Goal: Transaction & Acquisition: Obtain resource

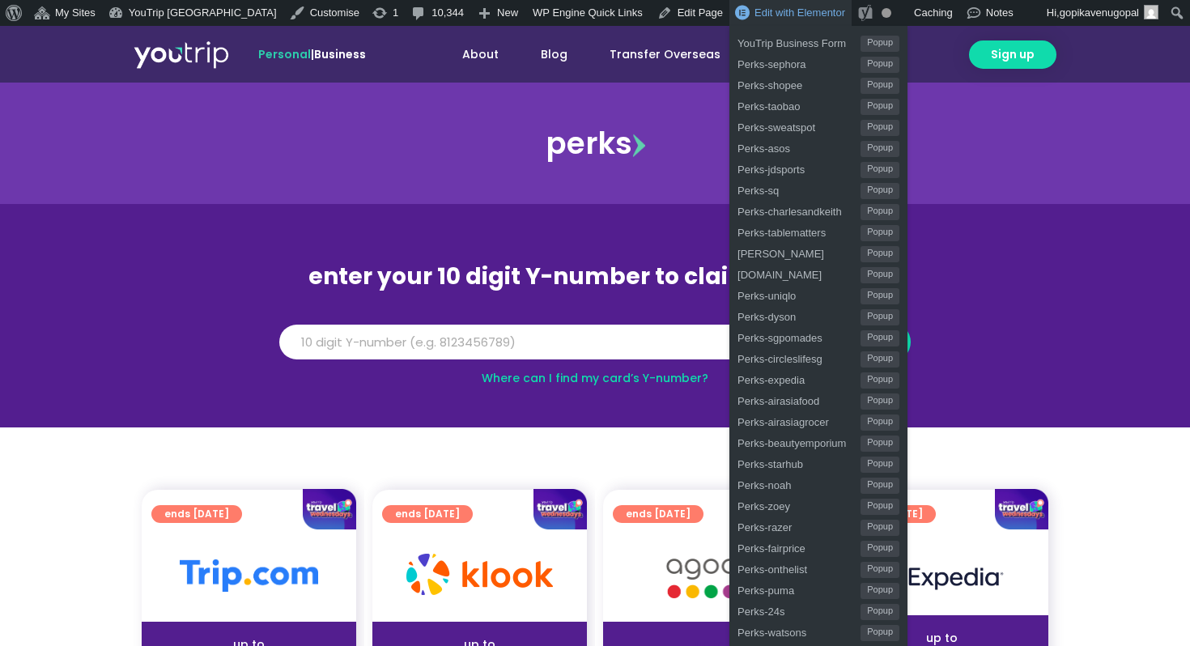
click at [762, 14] on span "Edit with Elementor" at bounding box center [799, 12] width 91 height 12
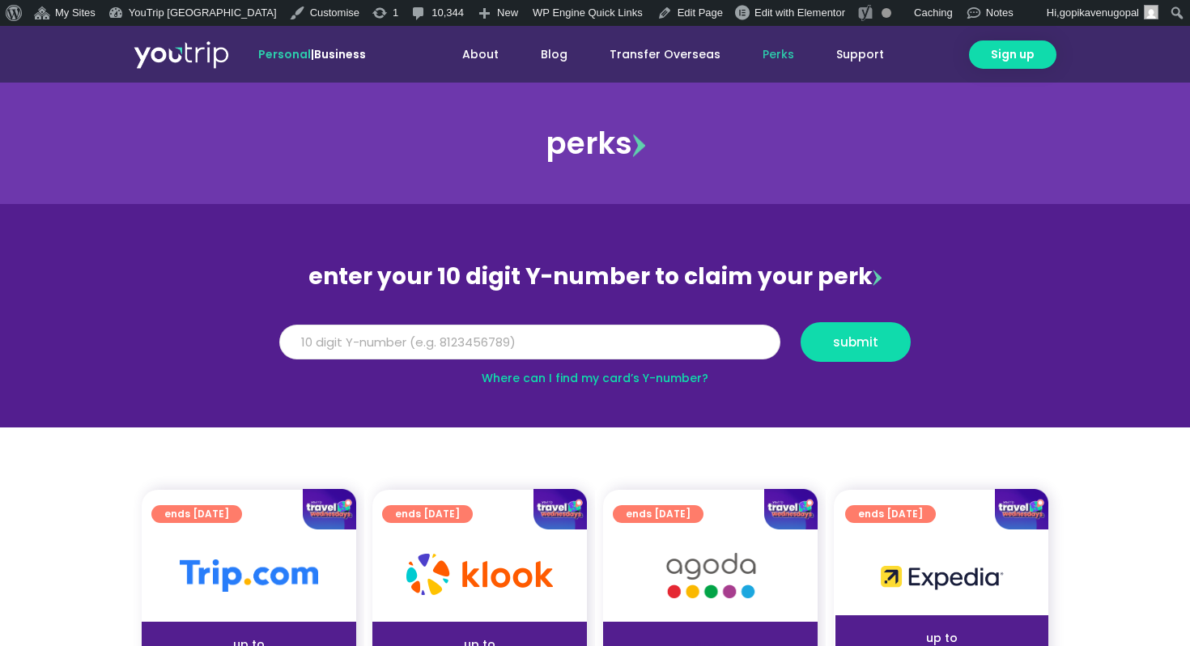
click at [576, 353] on input "Y Number" at bounding box center [529, 343] width 501 height 36
type input "8999999999"
click at [801, 322] on button "submit" at bounding box center [856, 342] width 110 height 40
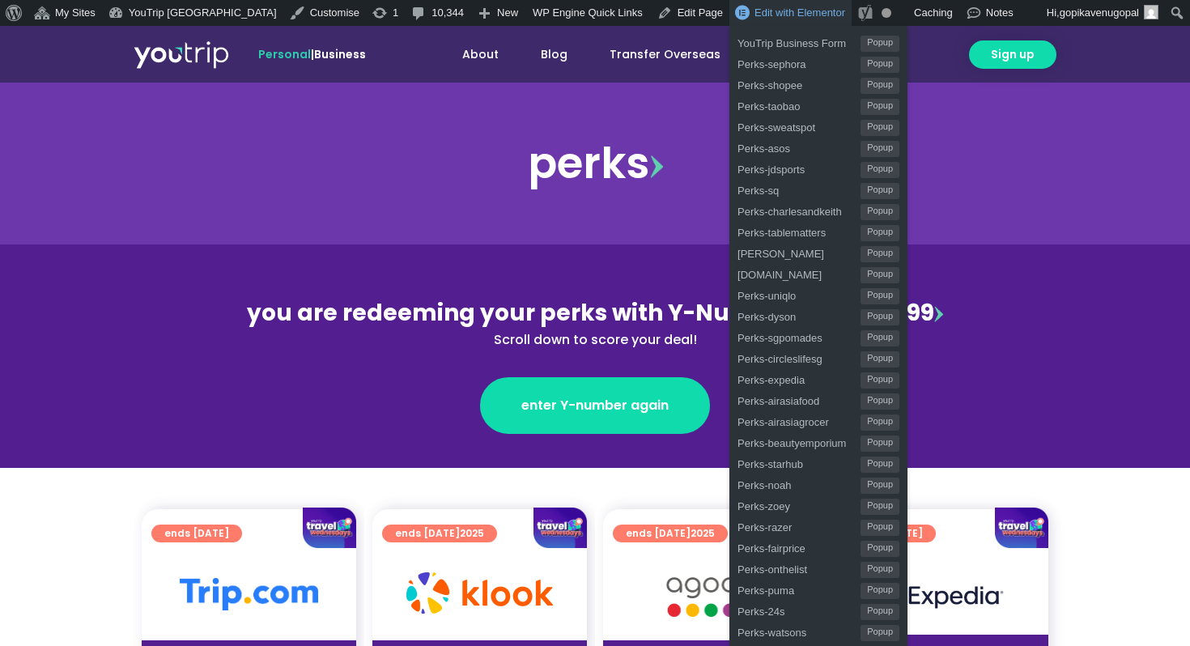
click at [729, 20] on link "Edit with Elementor" at bounding box center [790, 13] width 122 height 26
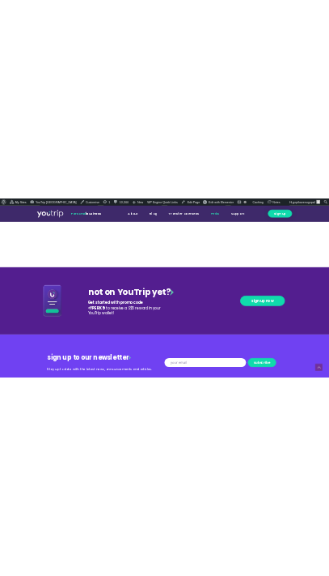
scroll to position [1639, 0]
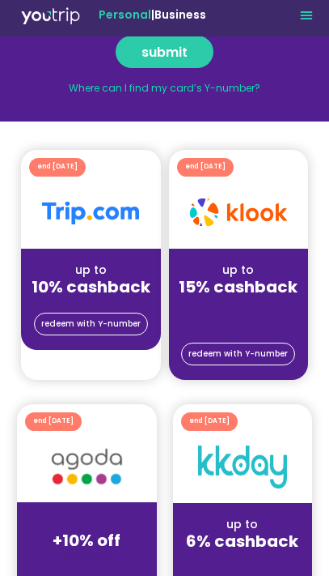
scroll to position [248, 0]
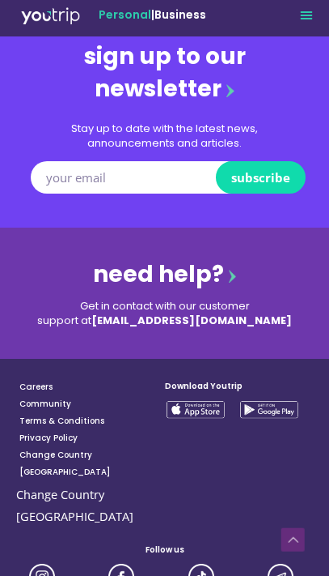
scroll to position [2337, 0]
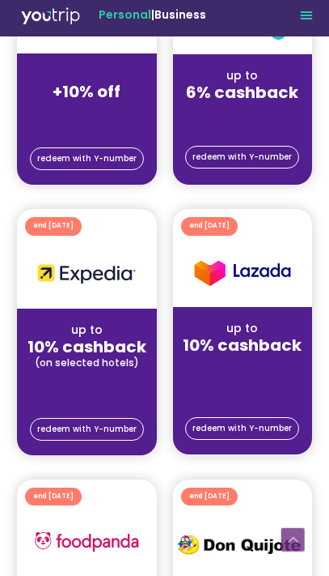
scroll to position [694, 0]
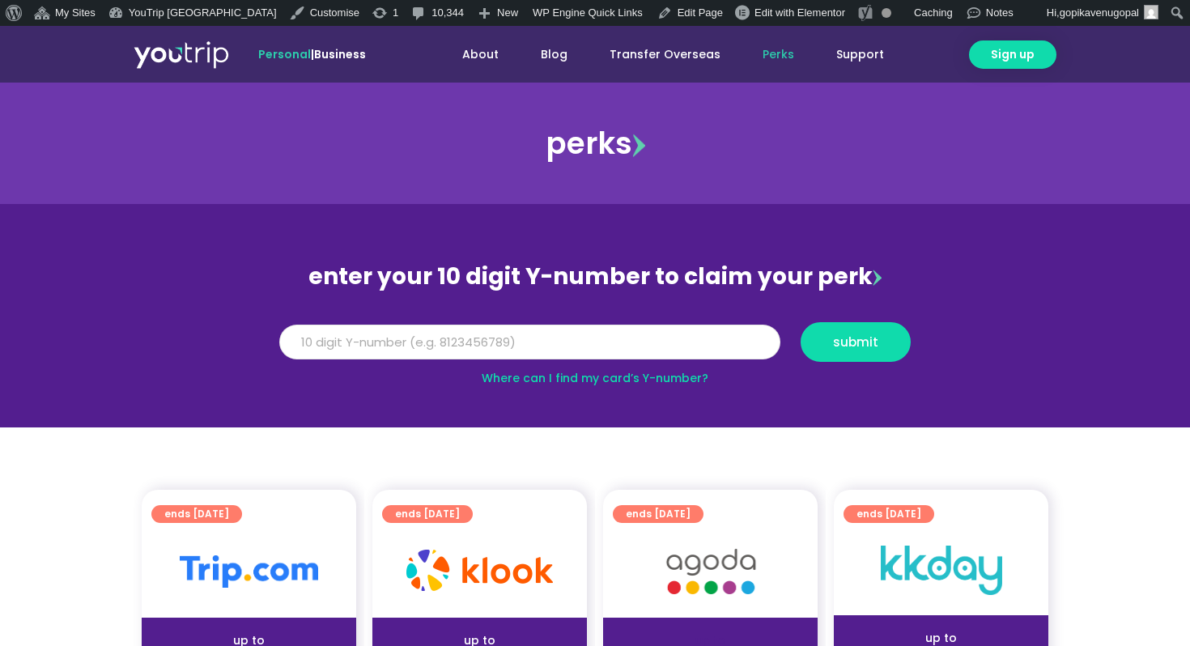
click at [475, 340] on input "Y Number" at bounding box center [529, 343] width 501 height 36
type input "8999999999"
click at [801, 322] on button "submit" at bounding box center [856, 342] width 110 height 40
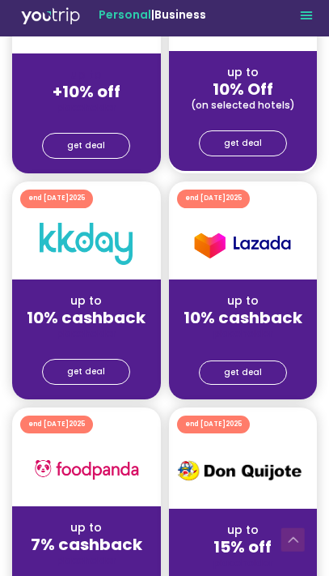
scroll to position [377, 0]
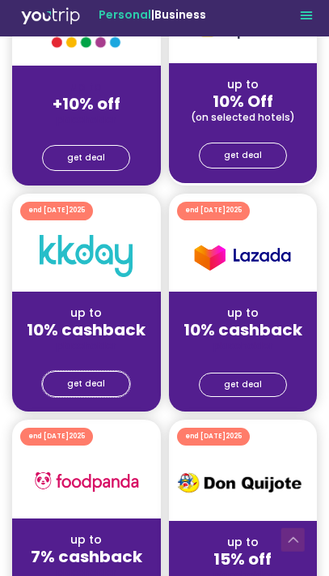
click at [95, 382] on span "get deal" at bounding box center [86, 384] width 38 height 8
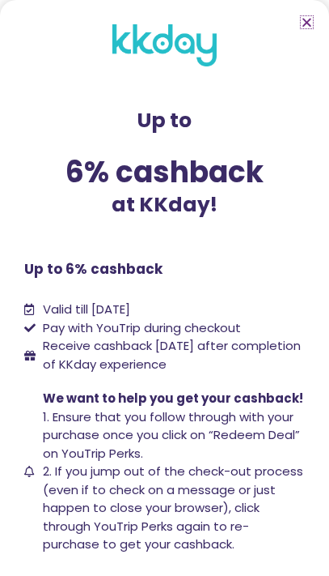
scroll to position [93, 0]
click at [308, 20] on icon "Close" at bounding box center [307, 22] width 12 height 12
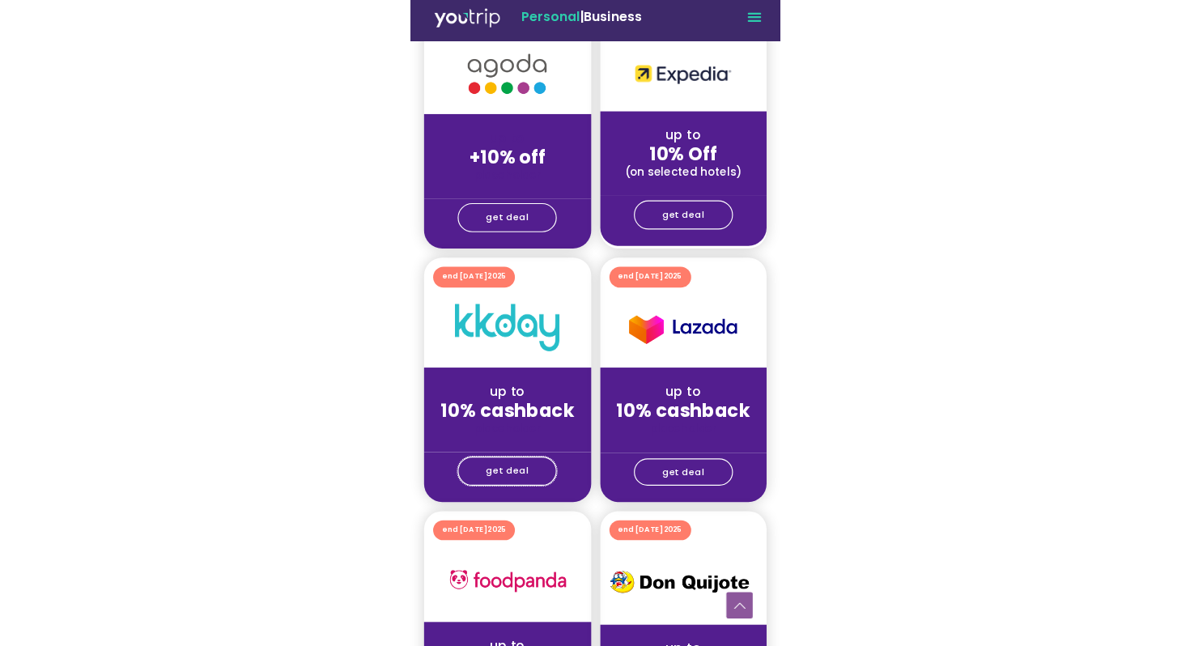
scroll to position [329, 0]
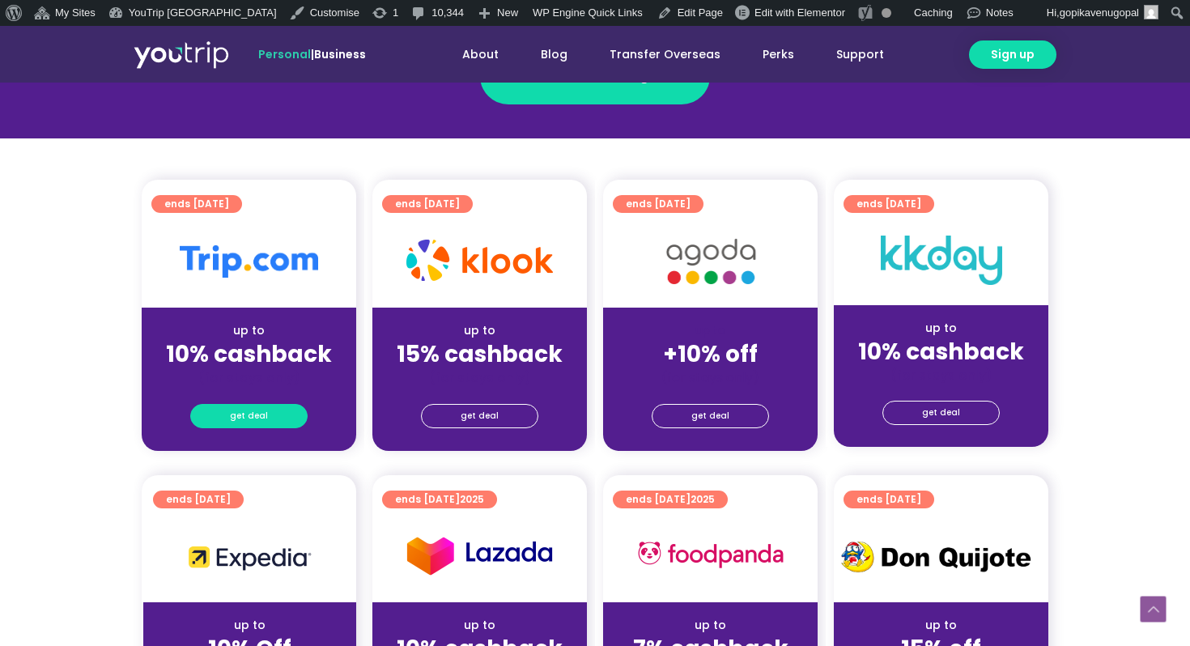
click at [292, 407] on link "get deal" at bounding box center [248, 416] width 117 height 24
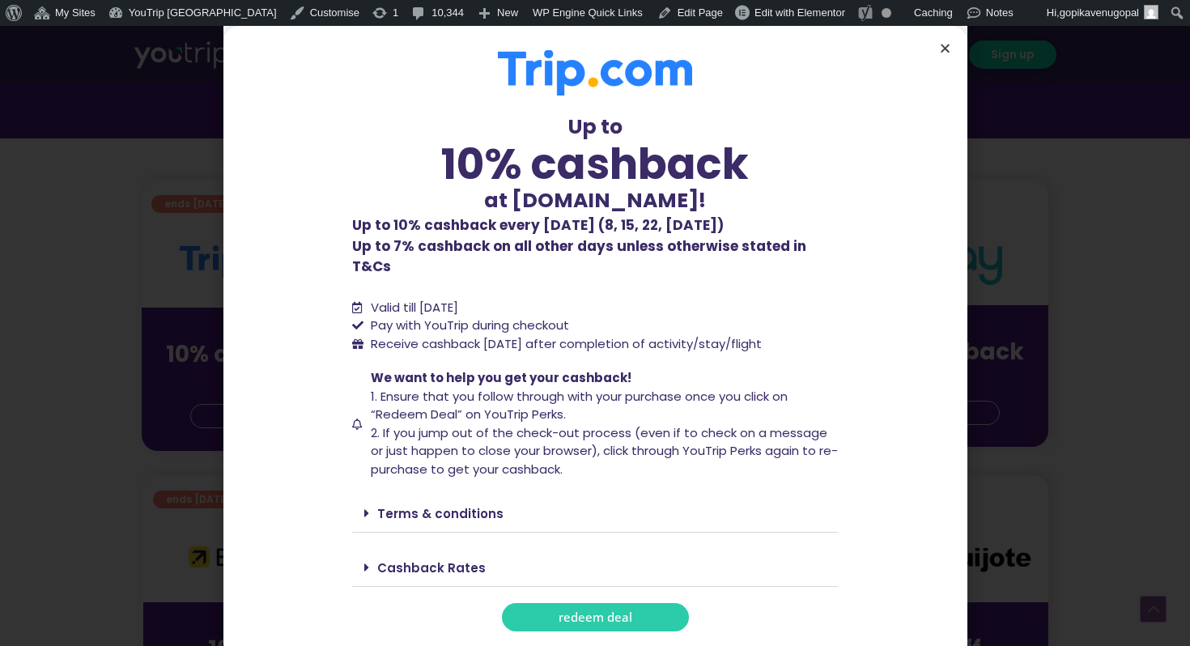
click at [944, 53] on icon "Close" at bounding box center [945, 48] width 12 height 12
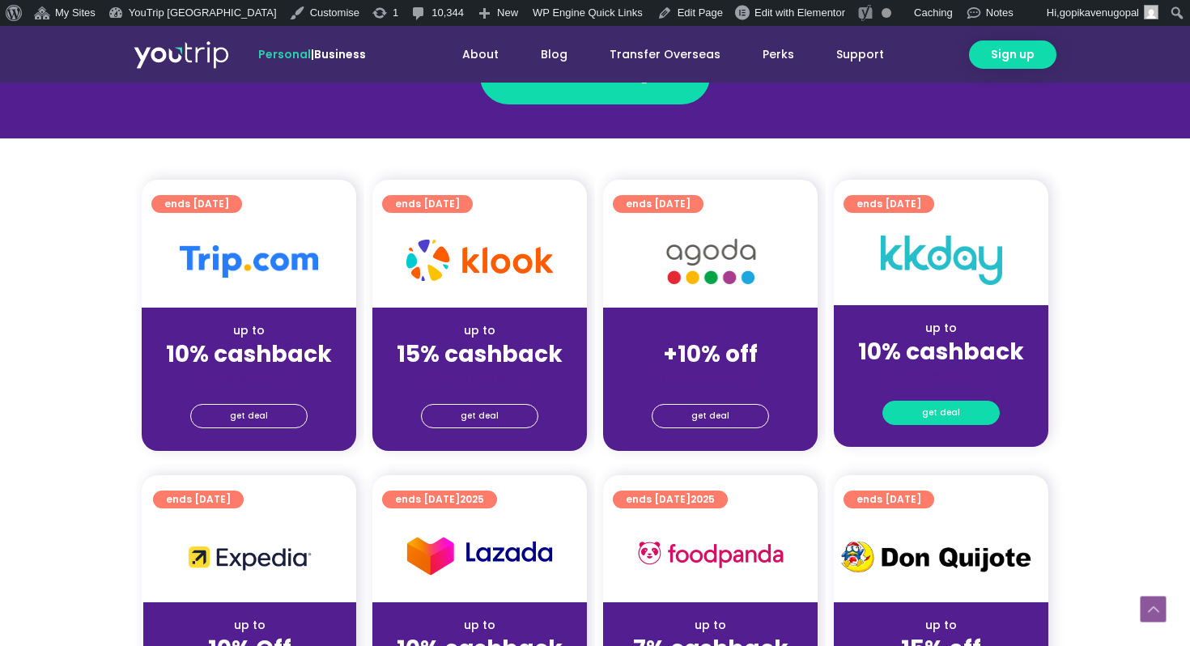
click at [941, 424] on span "get deal" at bounding box center [941, 412] width 38 height 23
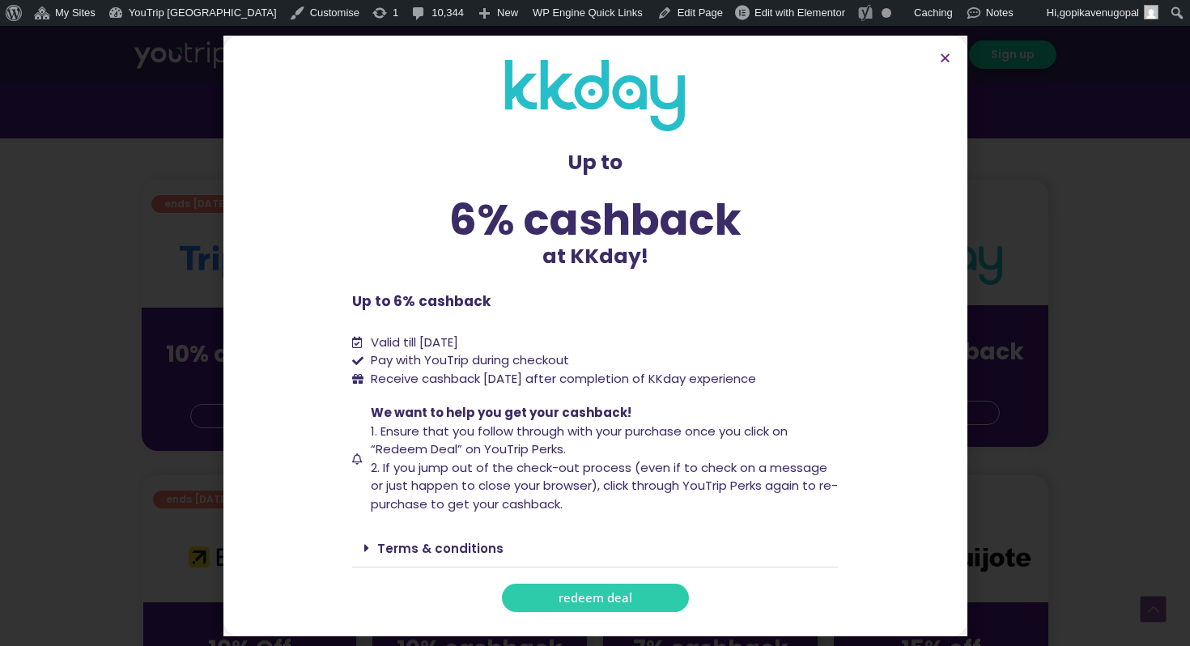
click at [937, 57] on section "Up to 6% cashback at KKday! Up to 6% cashback at KKday! Up to 6% cashback Valid…" at bounding box center [595, 336] width 744 height 601
click at [944, 57] on icon "Close" at bounding box center [945, 58] width 12 height 12
